Goal: Contribute content: Contribute content

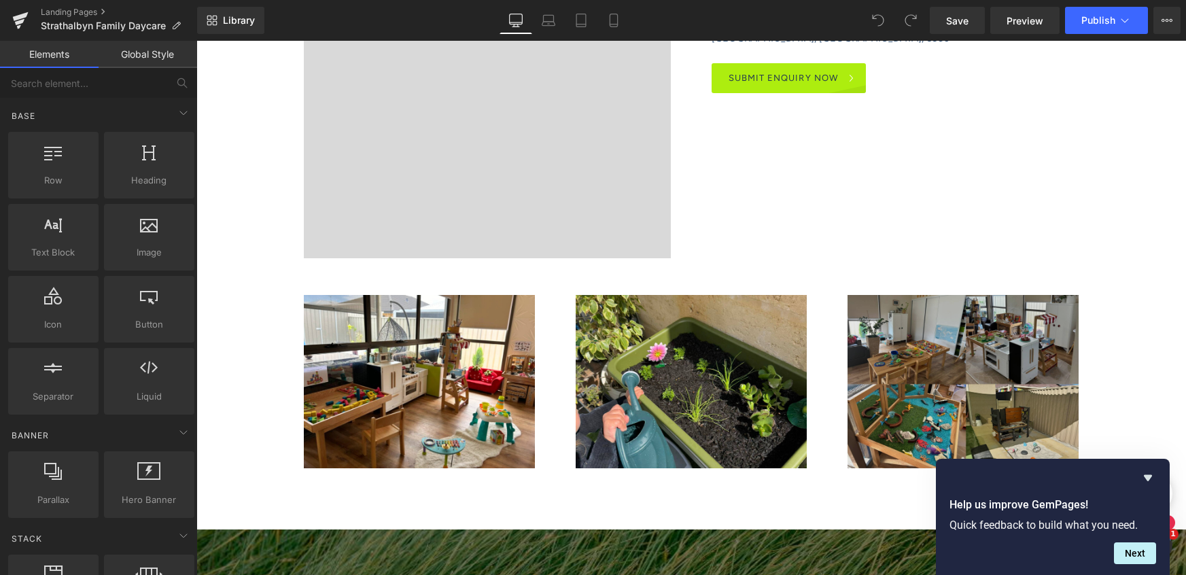
scroll to position [880, 0]
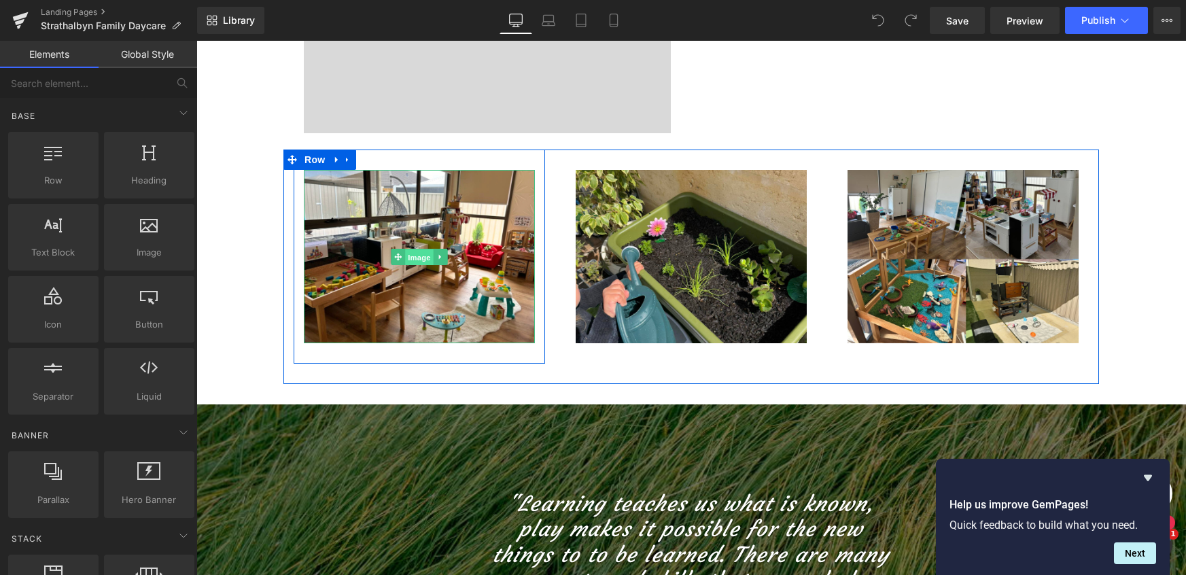
click at [421, 258] on span "Image" at bounding box center [419, 257] width 29 height 16
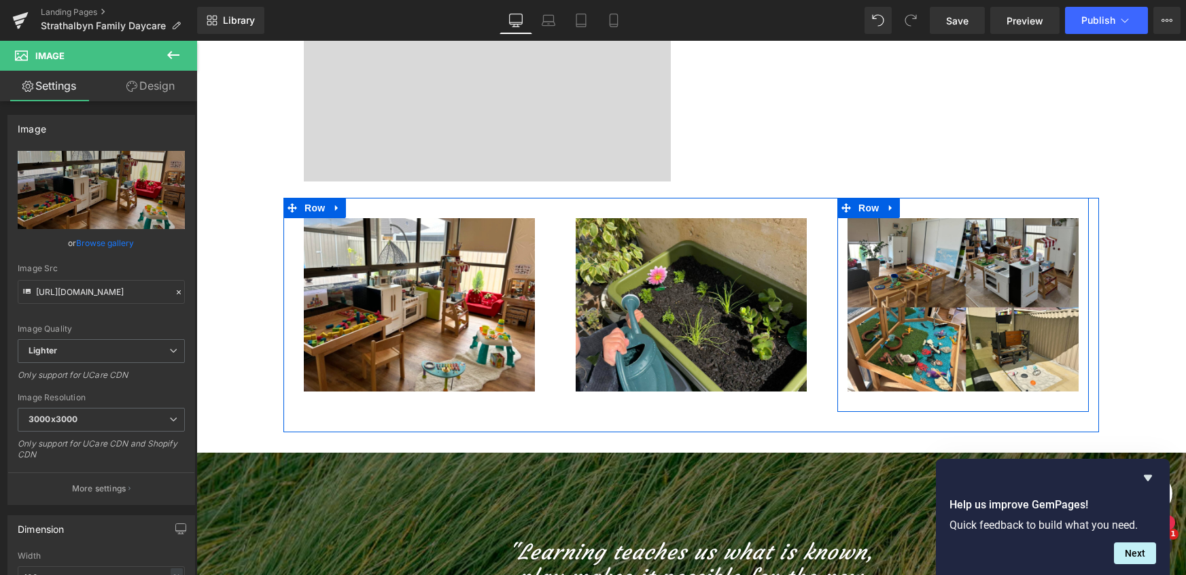
scroll to position [0, 0]
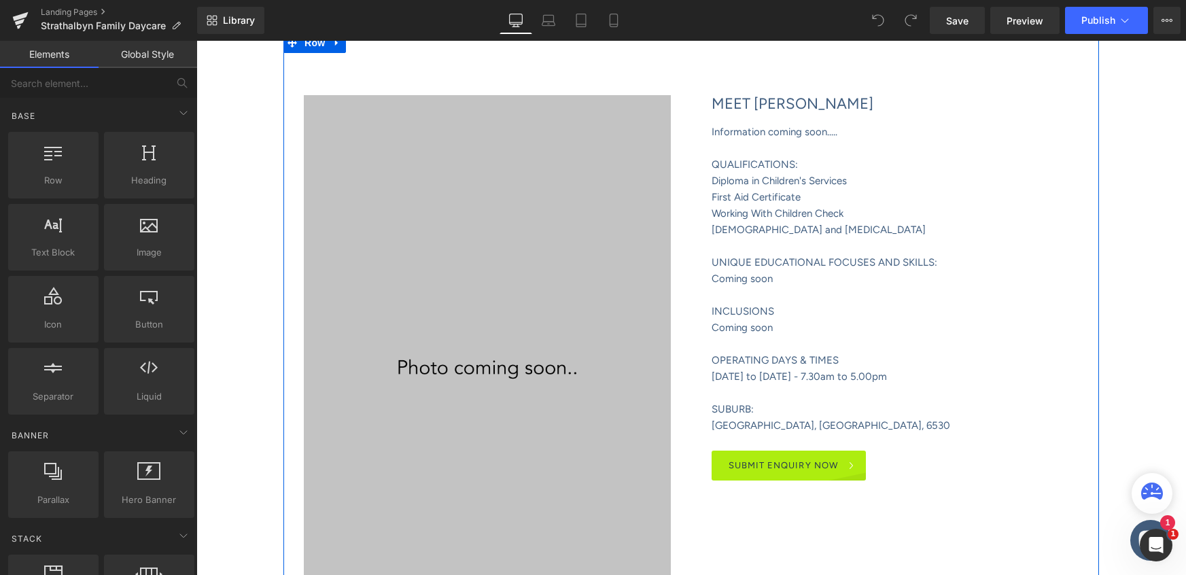
scroll to position [370, 0]
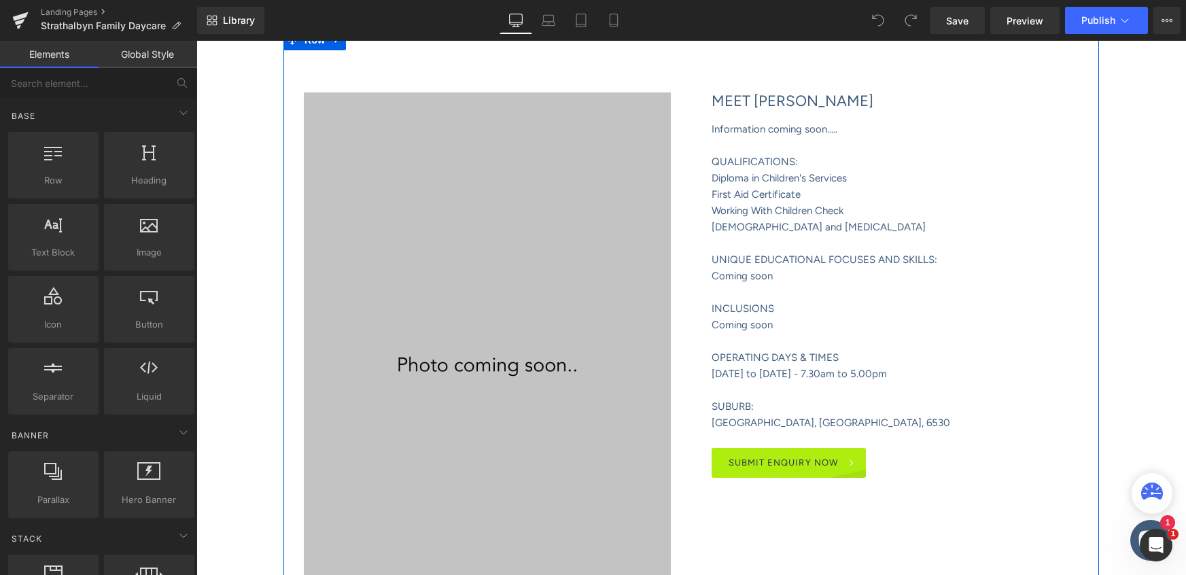
click at [474, 362] on div "Image" at bounding box center [487, 367] width 367 height 551
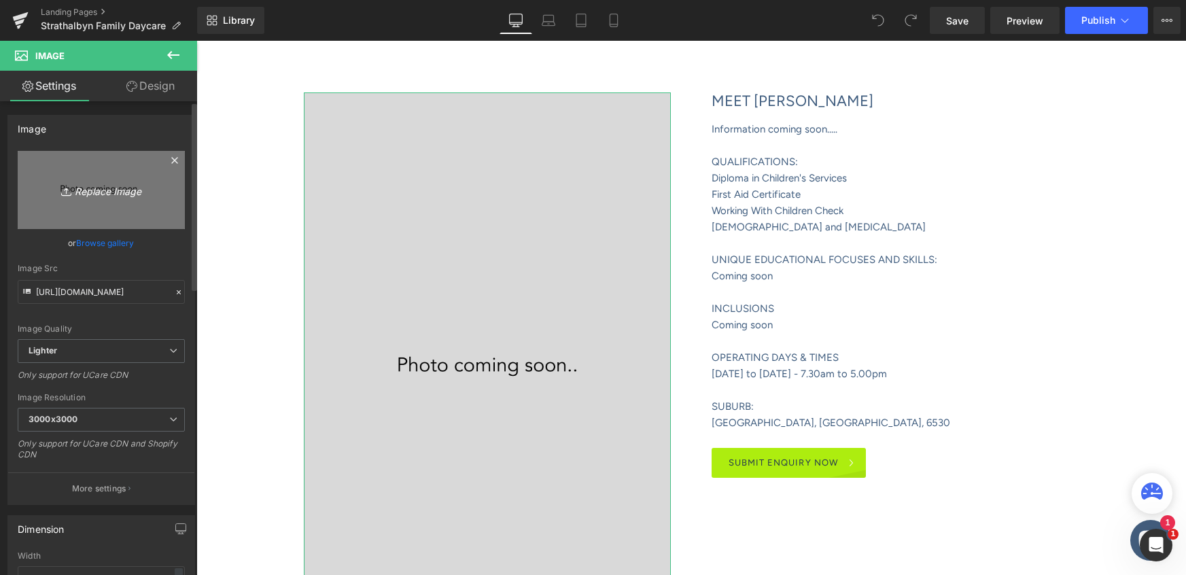
click at [102, 190] on icon "Replace Image" at bounding box center [101, 189] width 109 height 17
type input "C:\fakepath\Serena Hewitt.png"
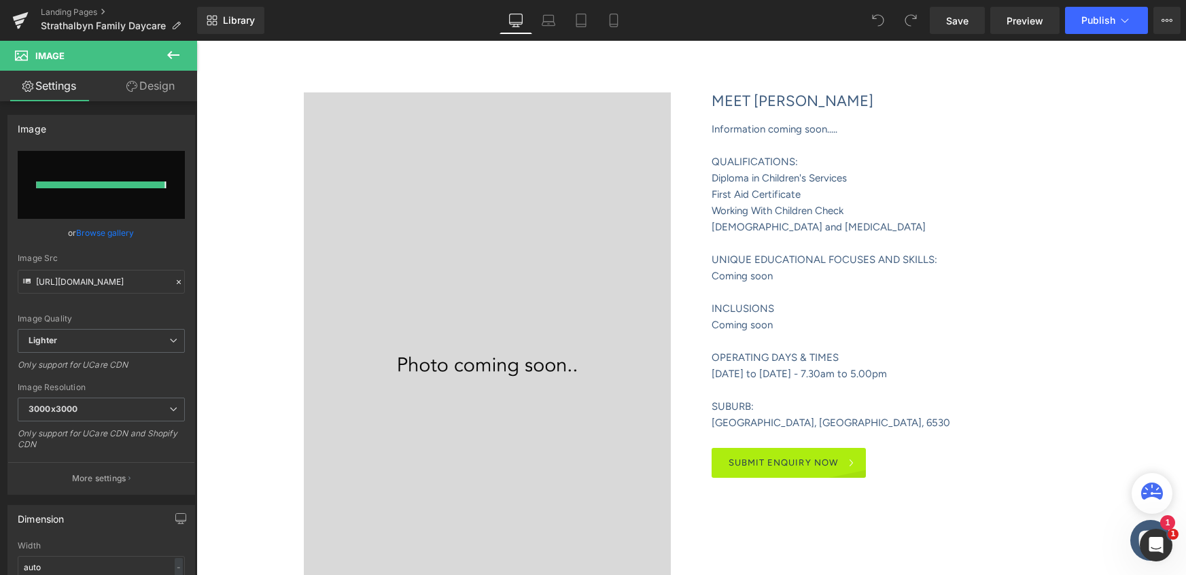
type input "https://ucarecdn.com/7fe59bdf-bb77-4fd7-acd3-7711723affa9/-/format/auto/-/previ…"
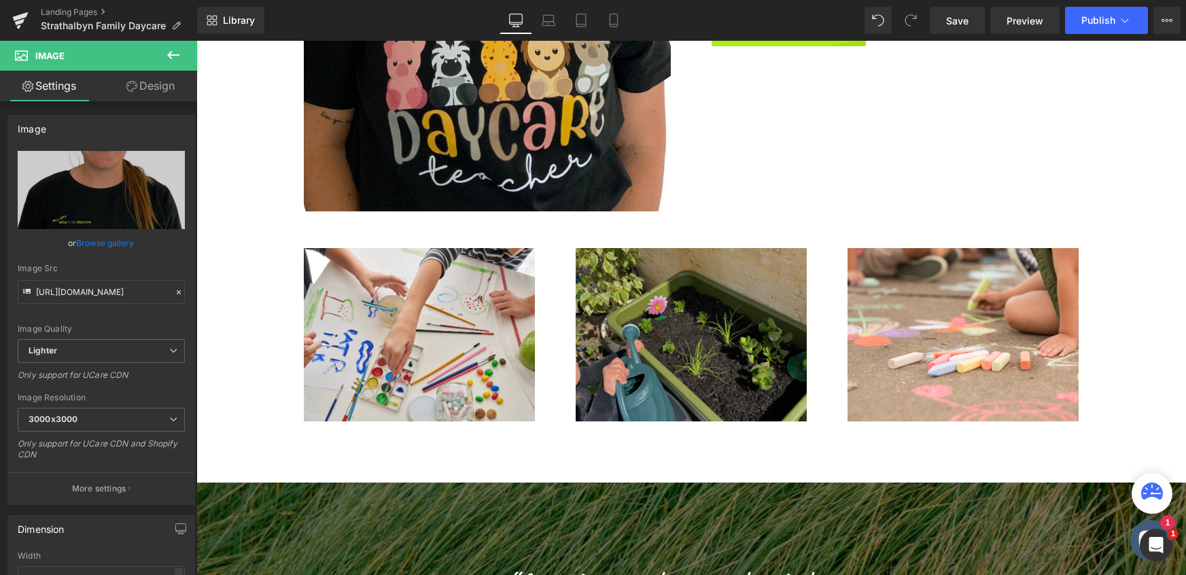
scroll to position [811, 0]
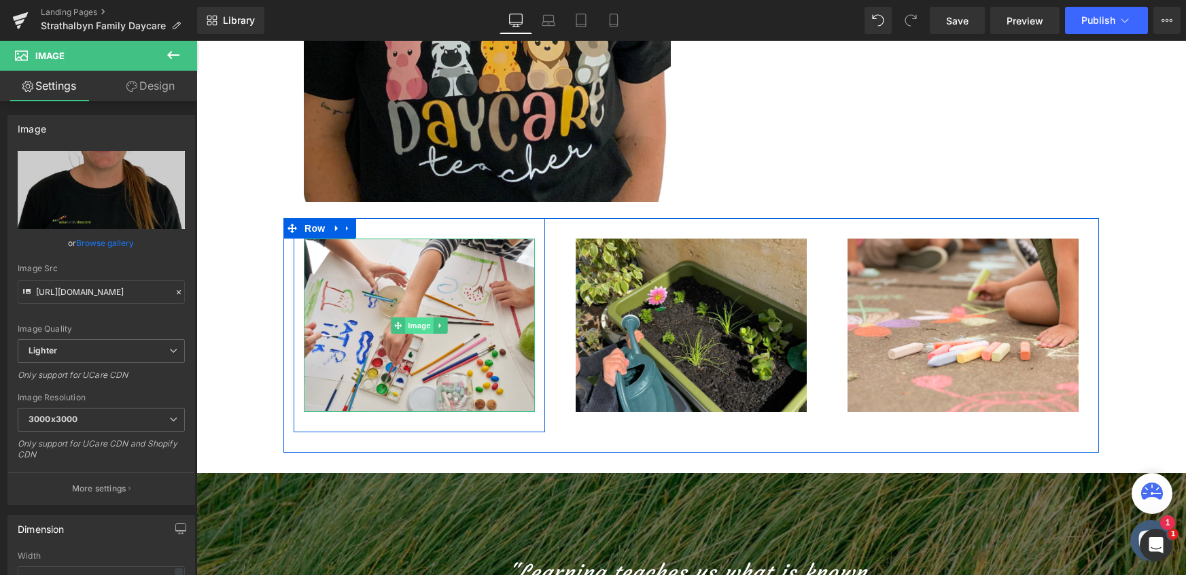
click at [411, 324] on span "Image" at bounding box center [419, 325] width 29 height 16
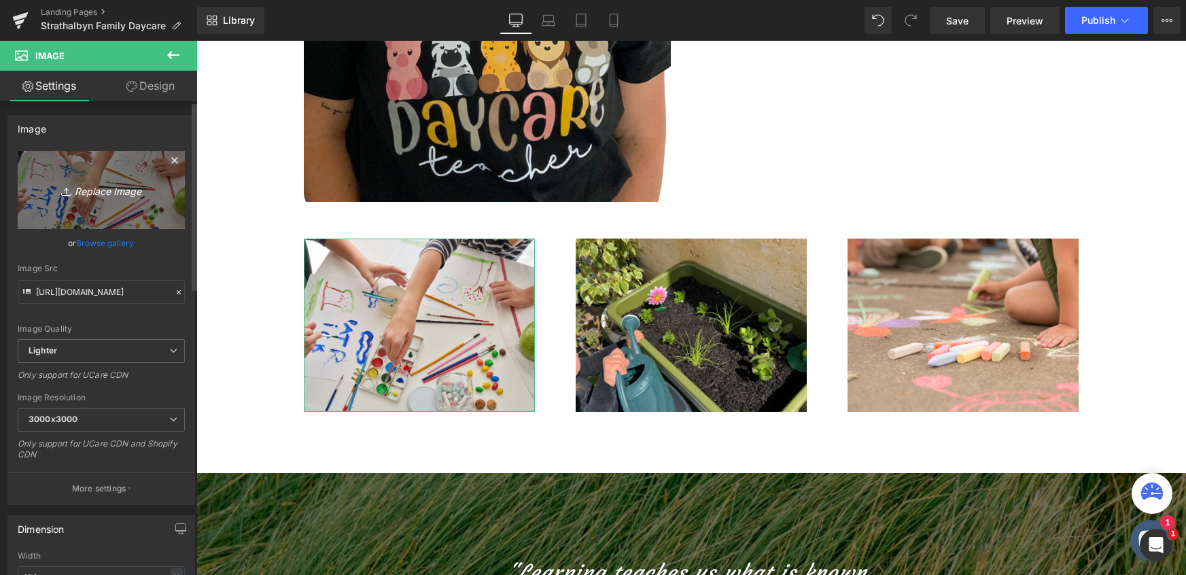
click at [82, 193] on icon "Replace Image" at bounding box center [101, 189] width 109 height 17
type input "C:\fakepath\Serena Hewitt Indoor .png"
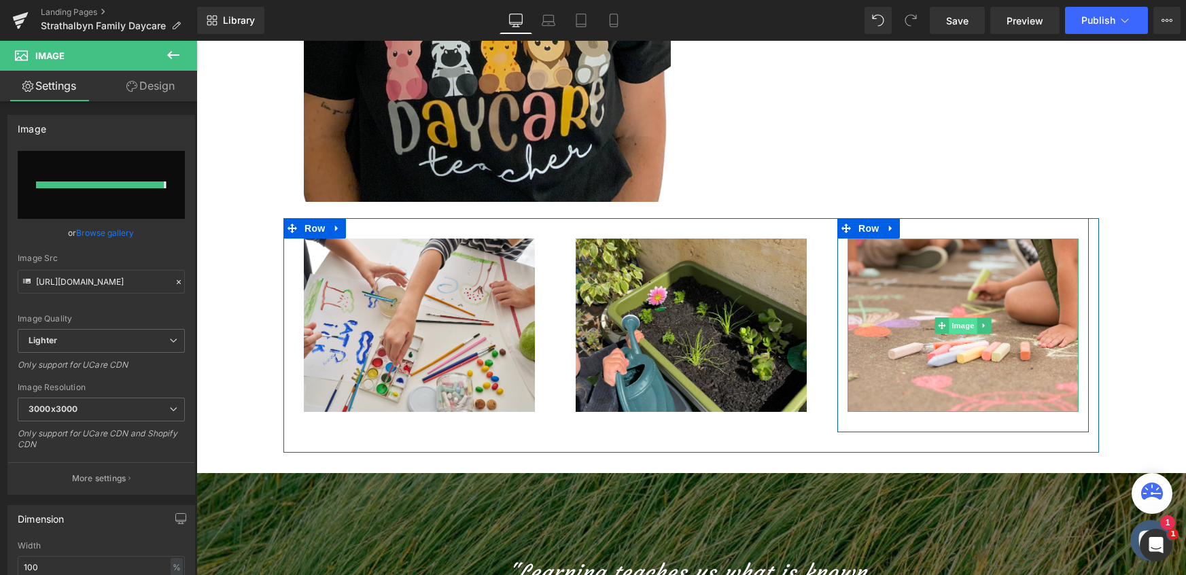
type input "https://ucarecdn.com/e14bd4cd-4104-4340-81db-a5dda1389457/-/format/auto/-/previ…"
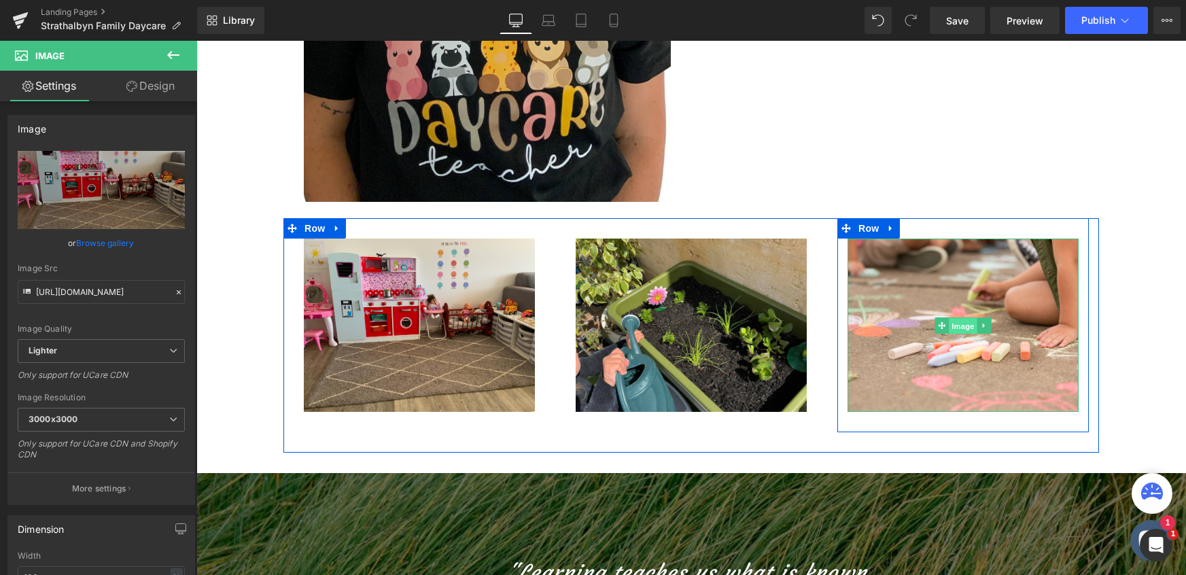
click at [962, 326] on span "Image" at bounding box center [963, 326] width 29 height 16
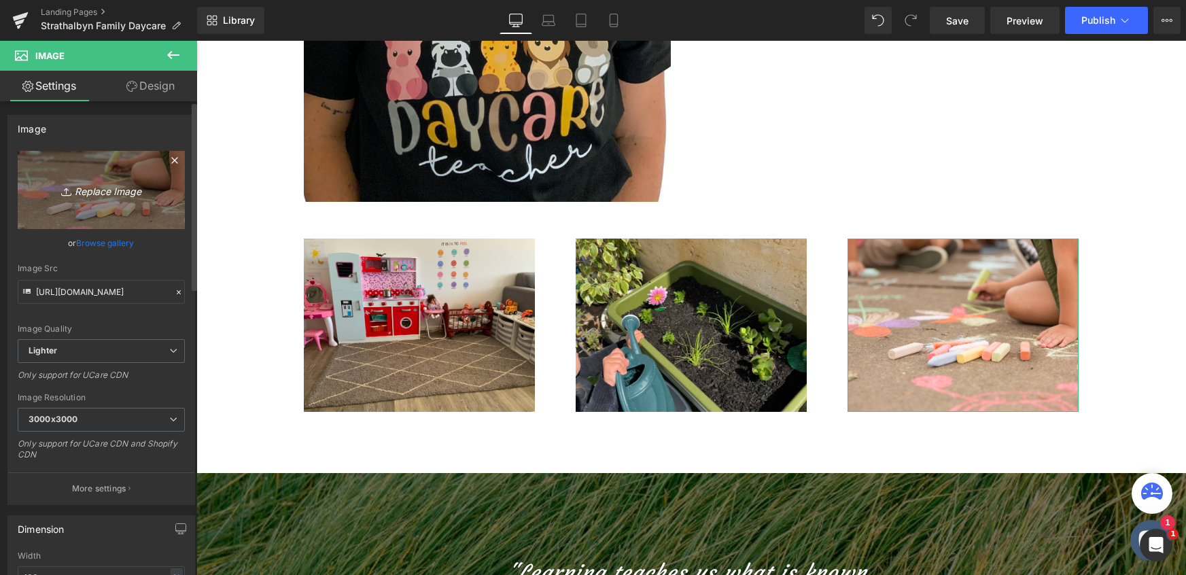
click at [94, 192] on icon "Replace Image" at bounding box center [101, 189] width 109 height 17
type input "C:\fakepath\Serene Hewitt outdoor 1.png"
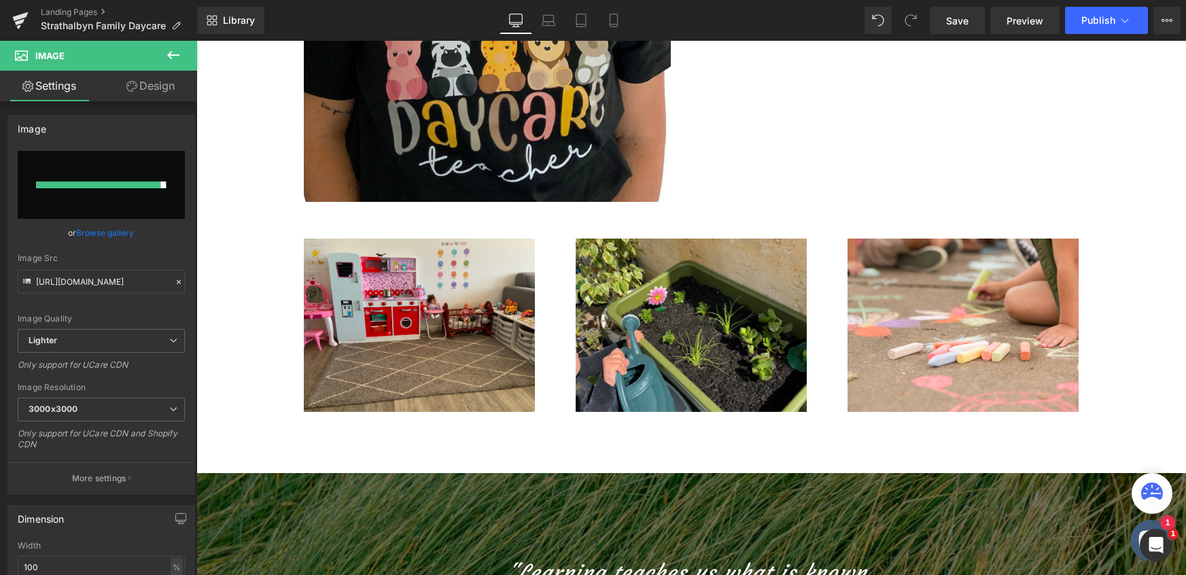
type input "https://ucarecdn.com/c5cbfa28-8c56-4d96-951c-6250744f9690/-/format/auto/-/previ…"
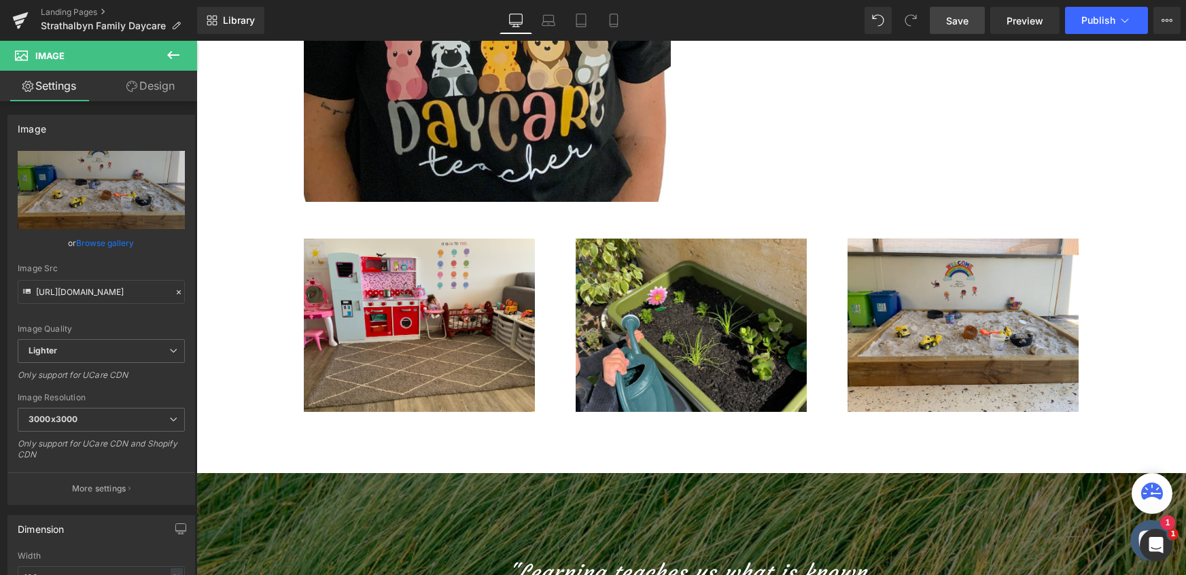
click at [958, 25] on span "Save" at bounding box center [957, 21] width 22 height 14
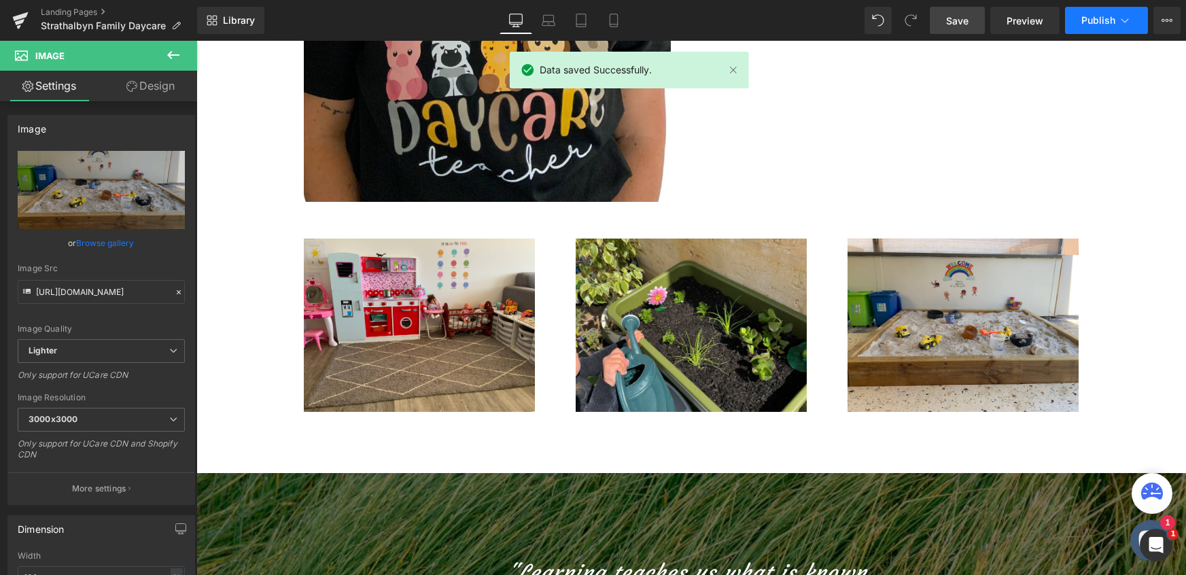
click at [1110, 27] on button "Publish" at bounding box center [1106, 20] width 83 height 27
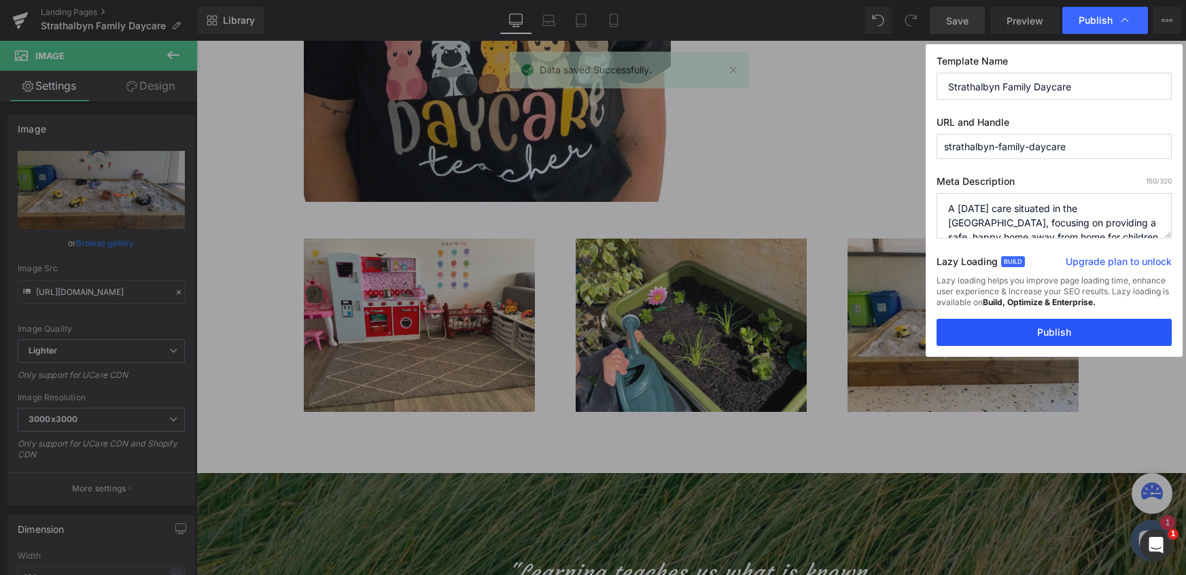
click at [1046, 330] on button "Publish" at bounding box center [1054, 332] width 235 height 27
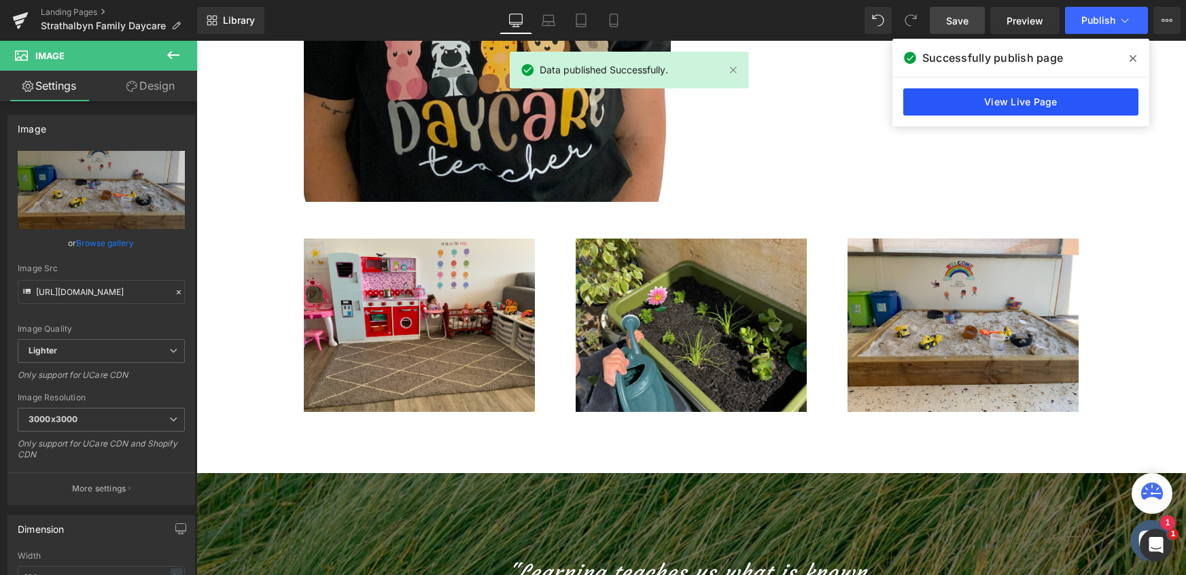
click at [1019, 101] on link "View Live Page" at bounding box center [1020, 101] width 235 height 27
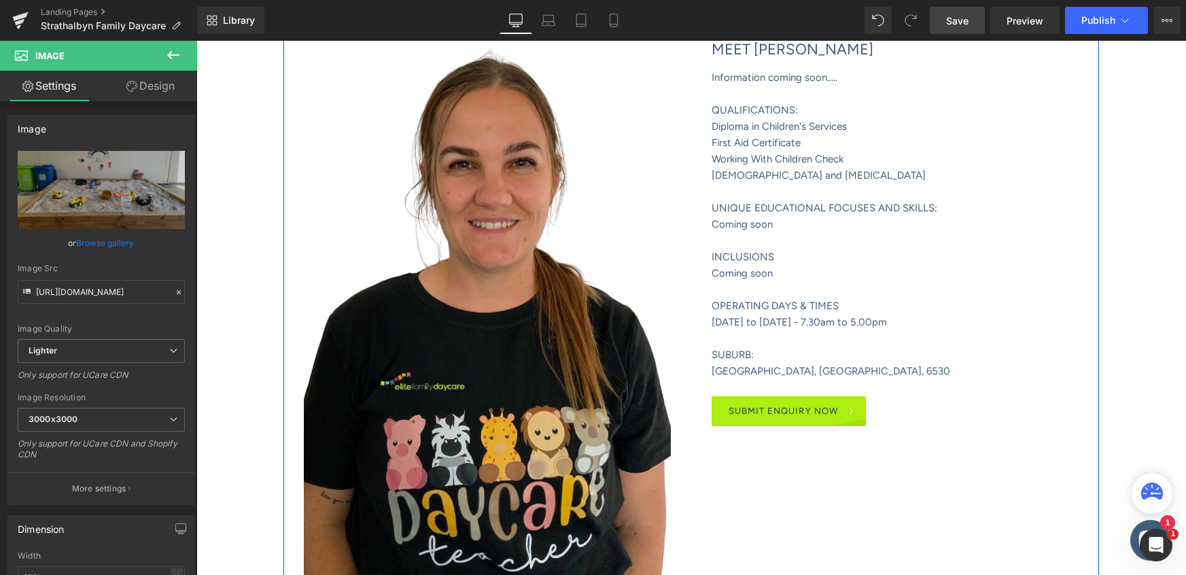
scroll to position [415, 0]
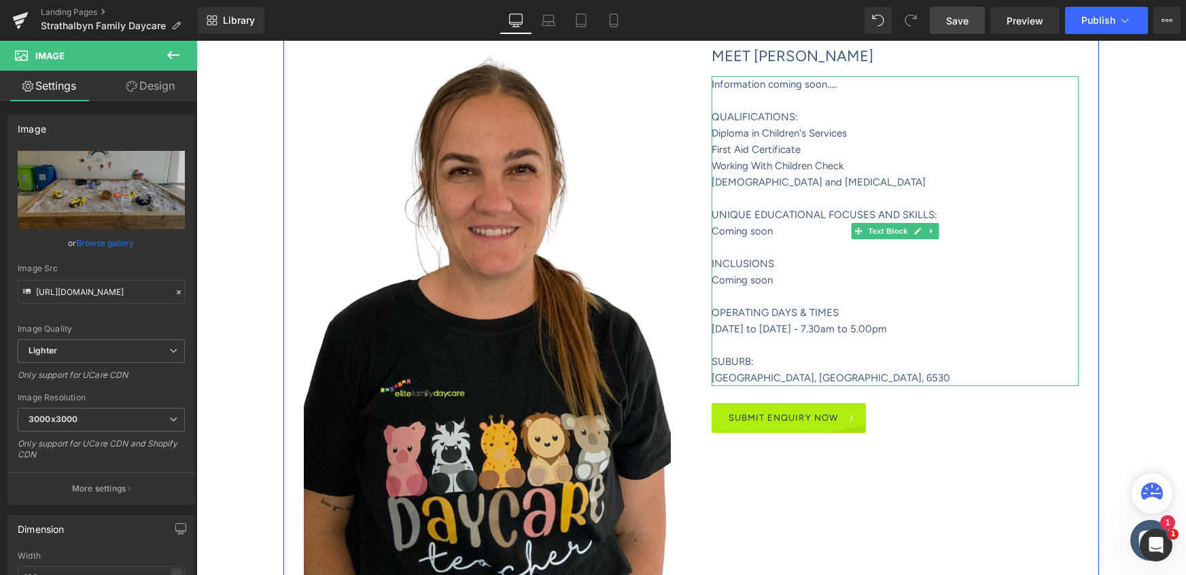
click at [861, 133] on p "Diploma in Children's Services" at bounding box center [895, 133] width 367 height 16
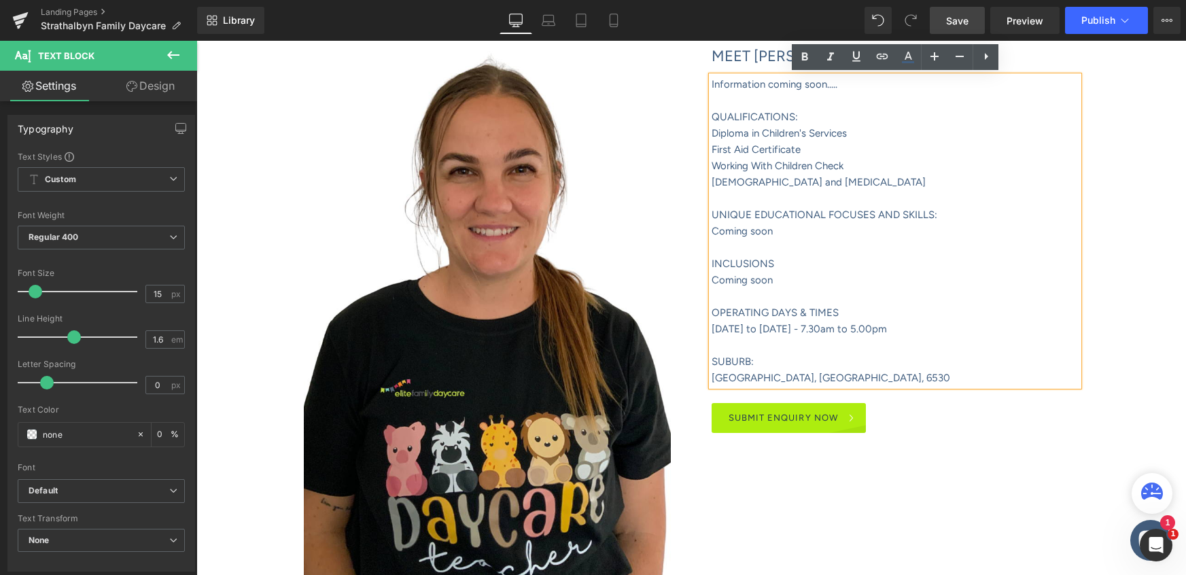
click at [852, 130] on p "Diploma in Children's Services" at bounding box center [895, 133] width 367 height 16
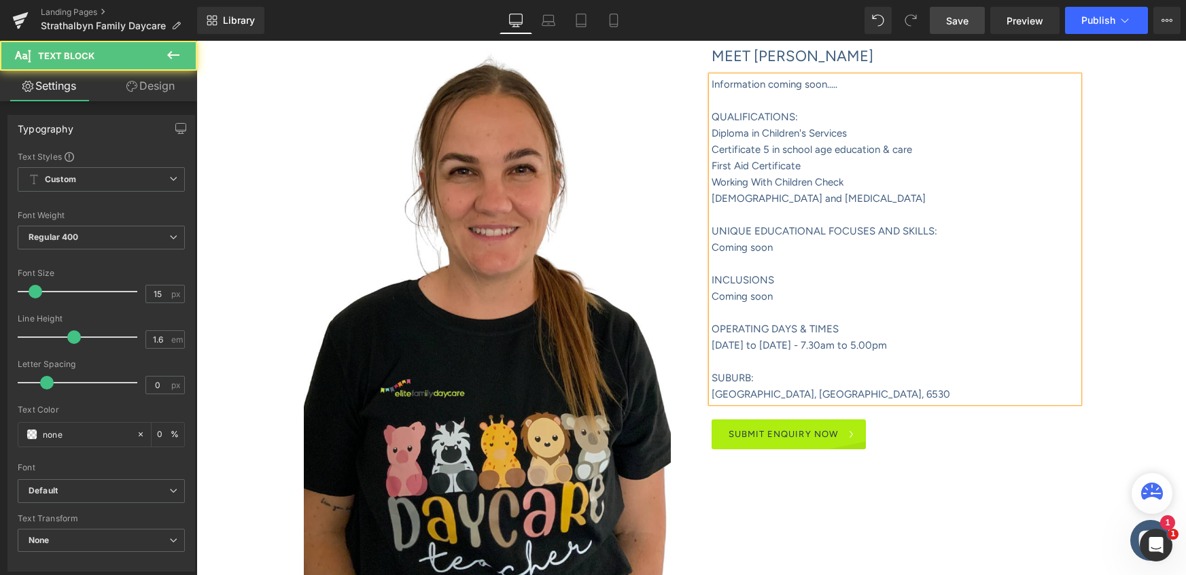
click at [766, 145] on font "Certificate 5 in school age education & care" at bounding box center [812, 149] width 201 height 12
click at [973, 21] on link "Save" at bounding box center [957, 20] width 55 height 27
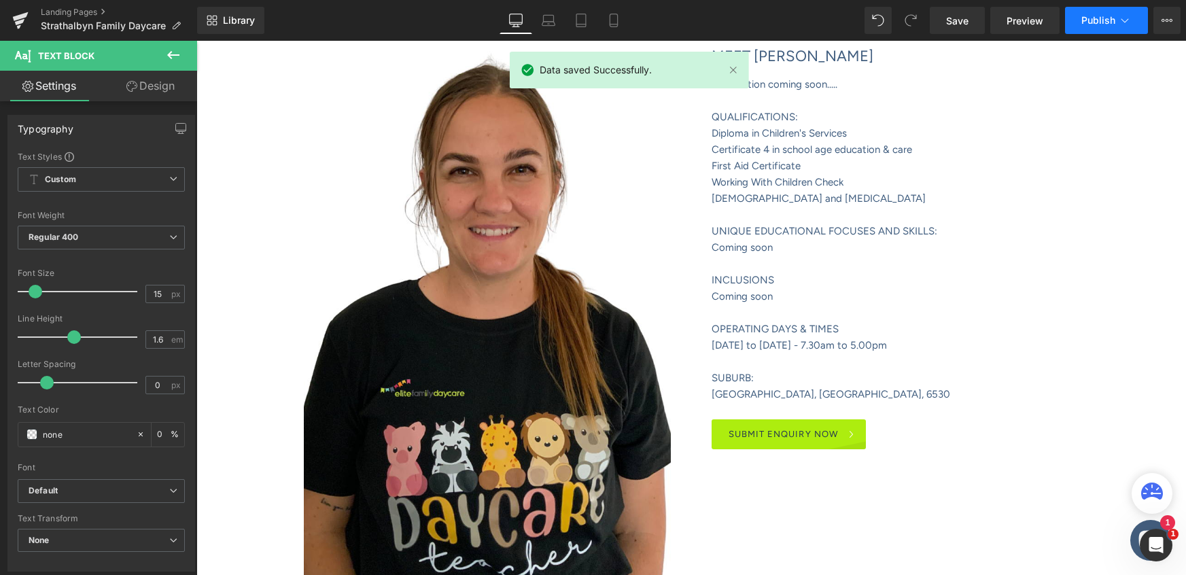
click at [1116, 26] on button "Publish" at bounding box center [1106, 20] width 83 height 27
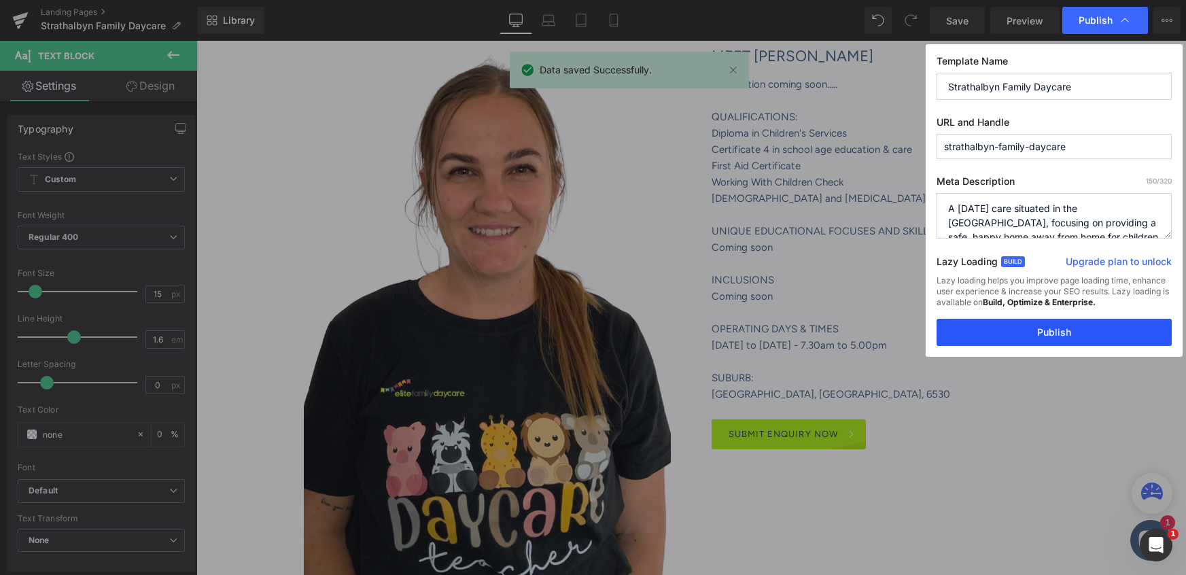
click at [1058, 335] on button "Publish" at bounding box center [1054, 332] width 235 height 27
